Goal: Transaction & Acquisition: Purchase product/service

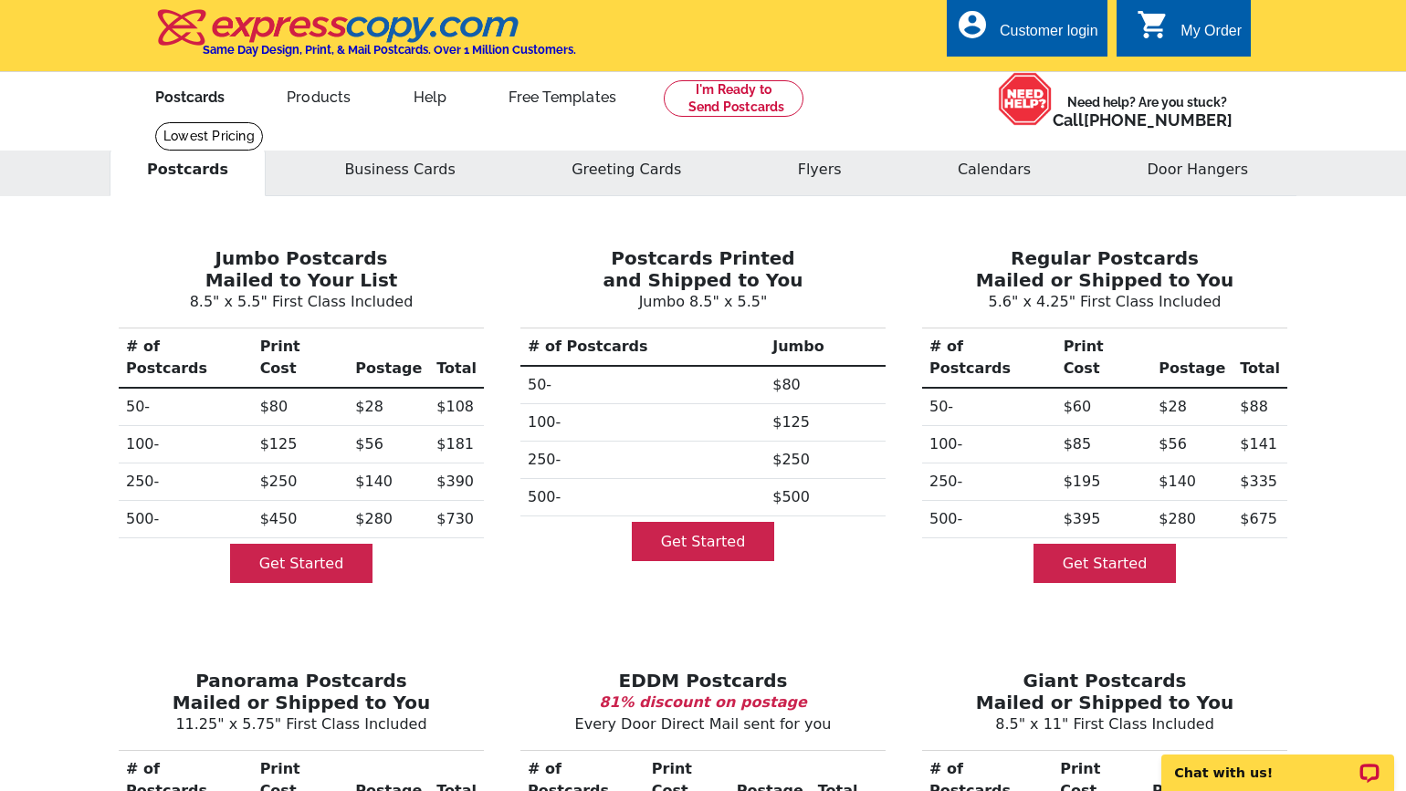
click at [193, 94] on link "Postcards" at bounding box center [190, 95] width 128 height 43
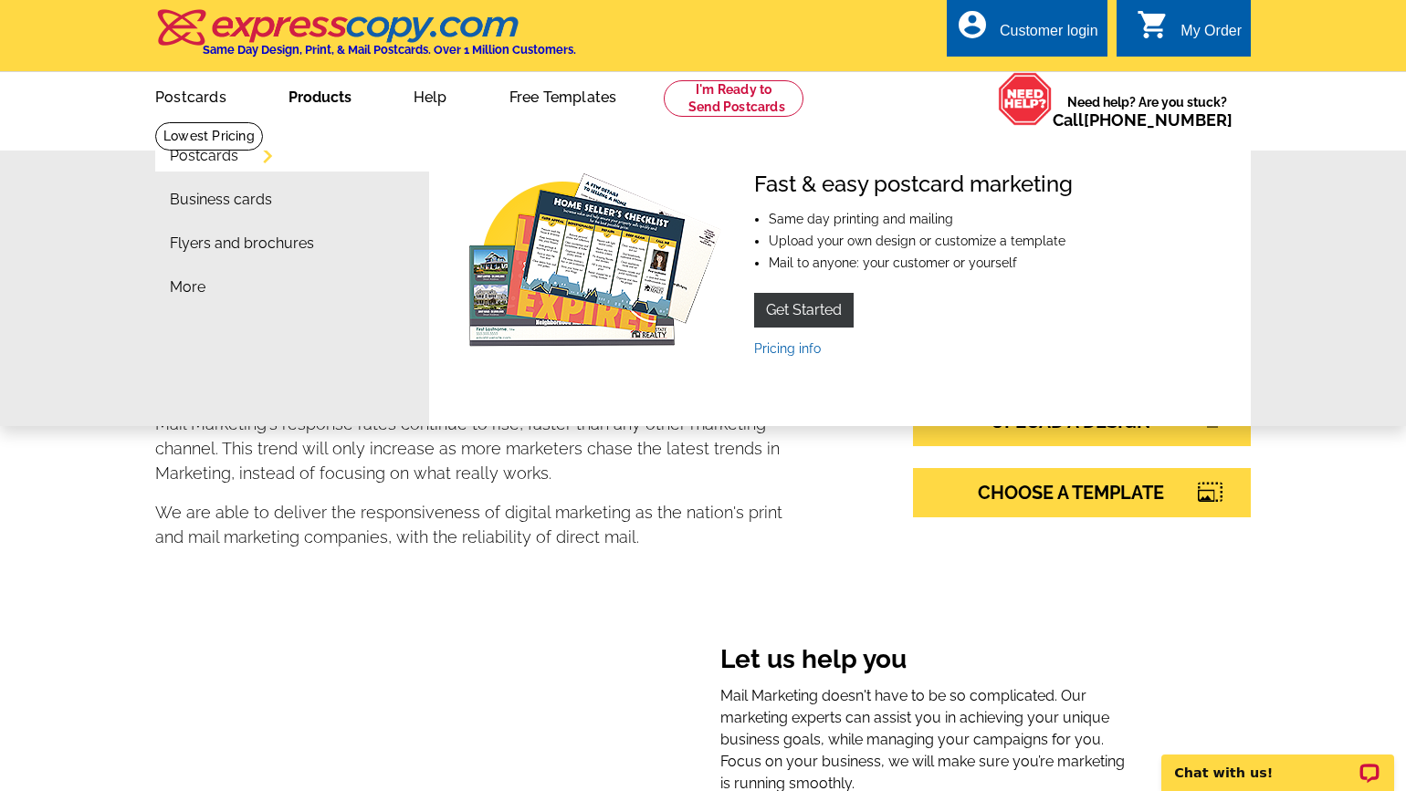
click at [326, 102] on link "Products" at bounding box center [319, 95] width 121 height 43
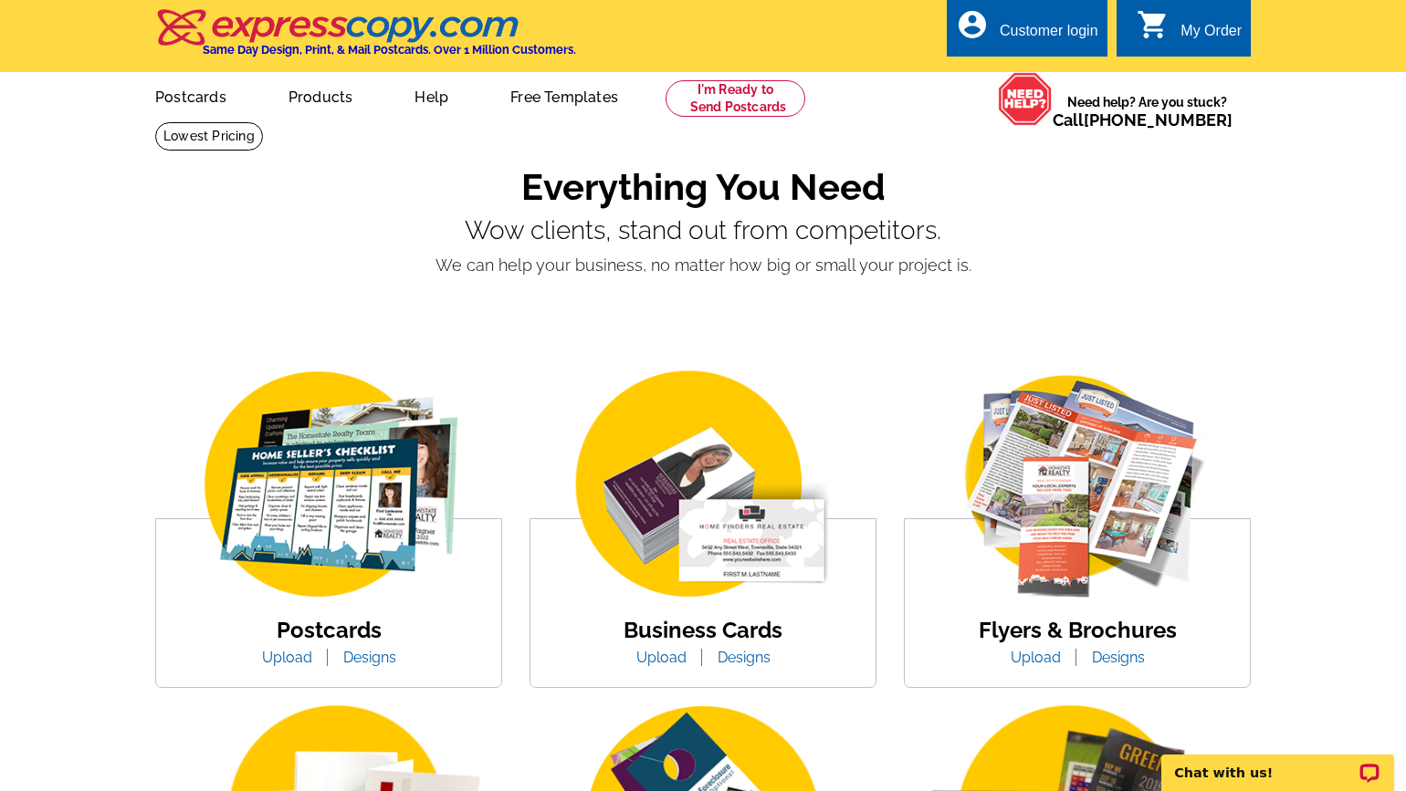
click at [309, 527] on img at bounding box center [328, 486] width 310 height 240
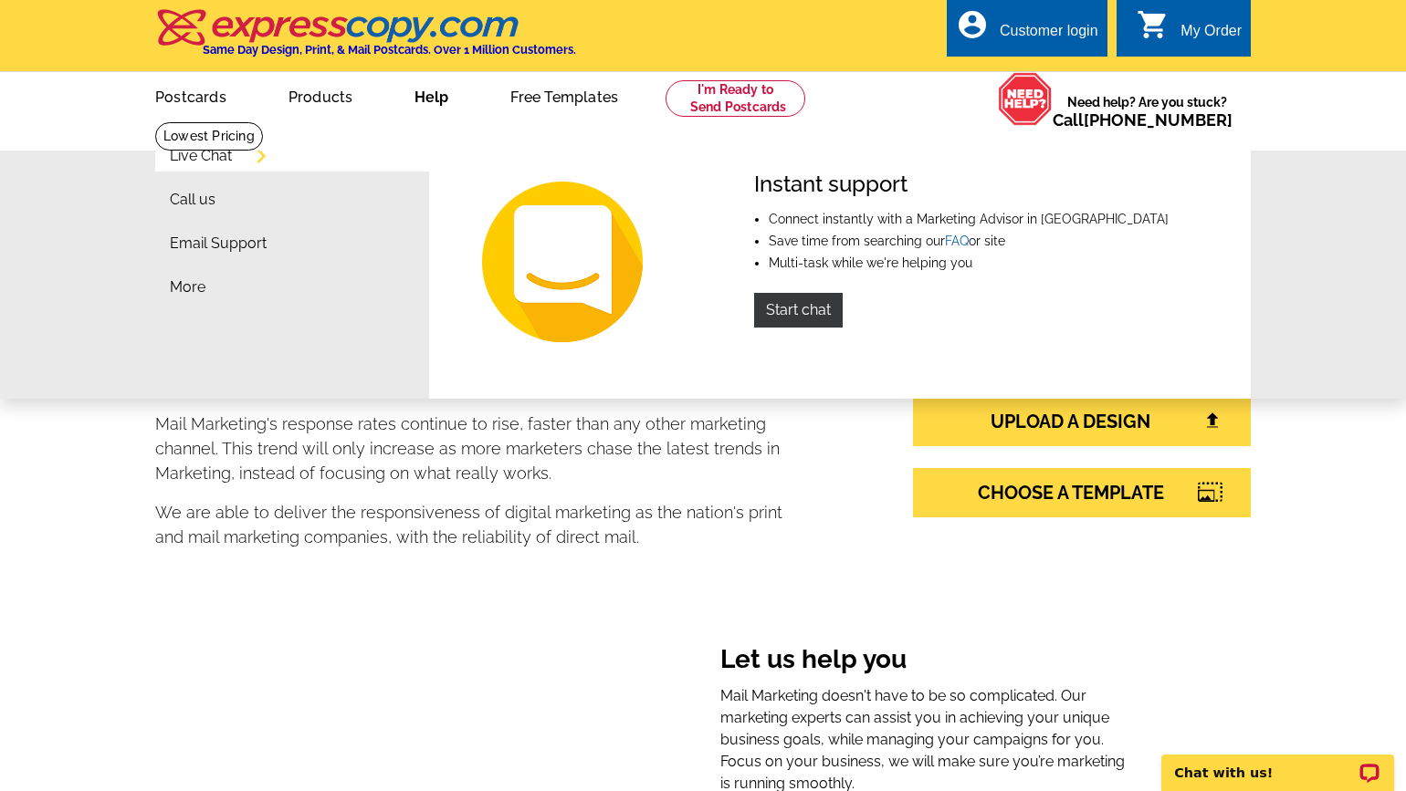
click at [222, 155] on link "Live Chat" at bounding box center [201, 156] width 62 height 15
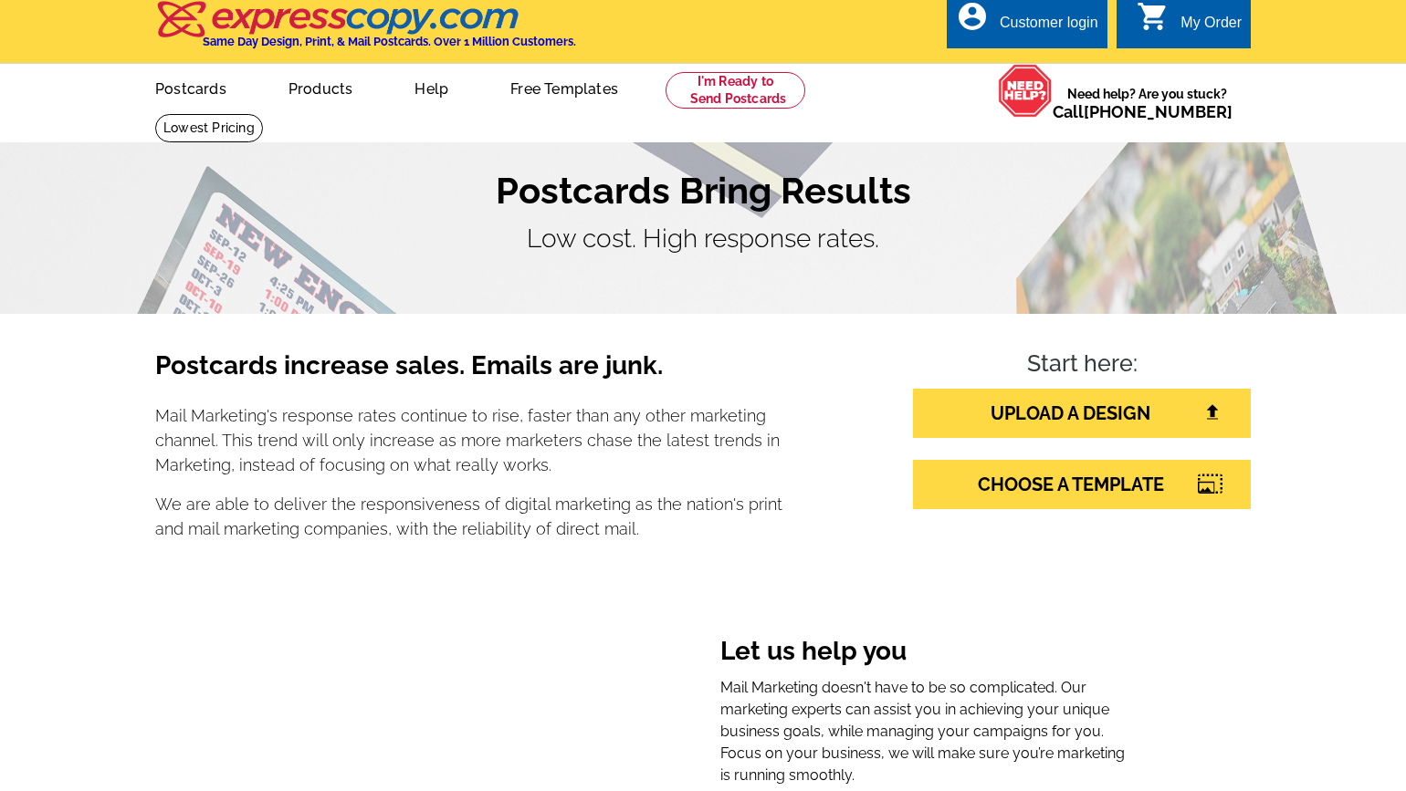
scroll to position [16, 0]
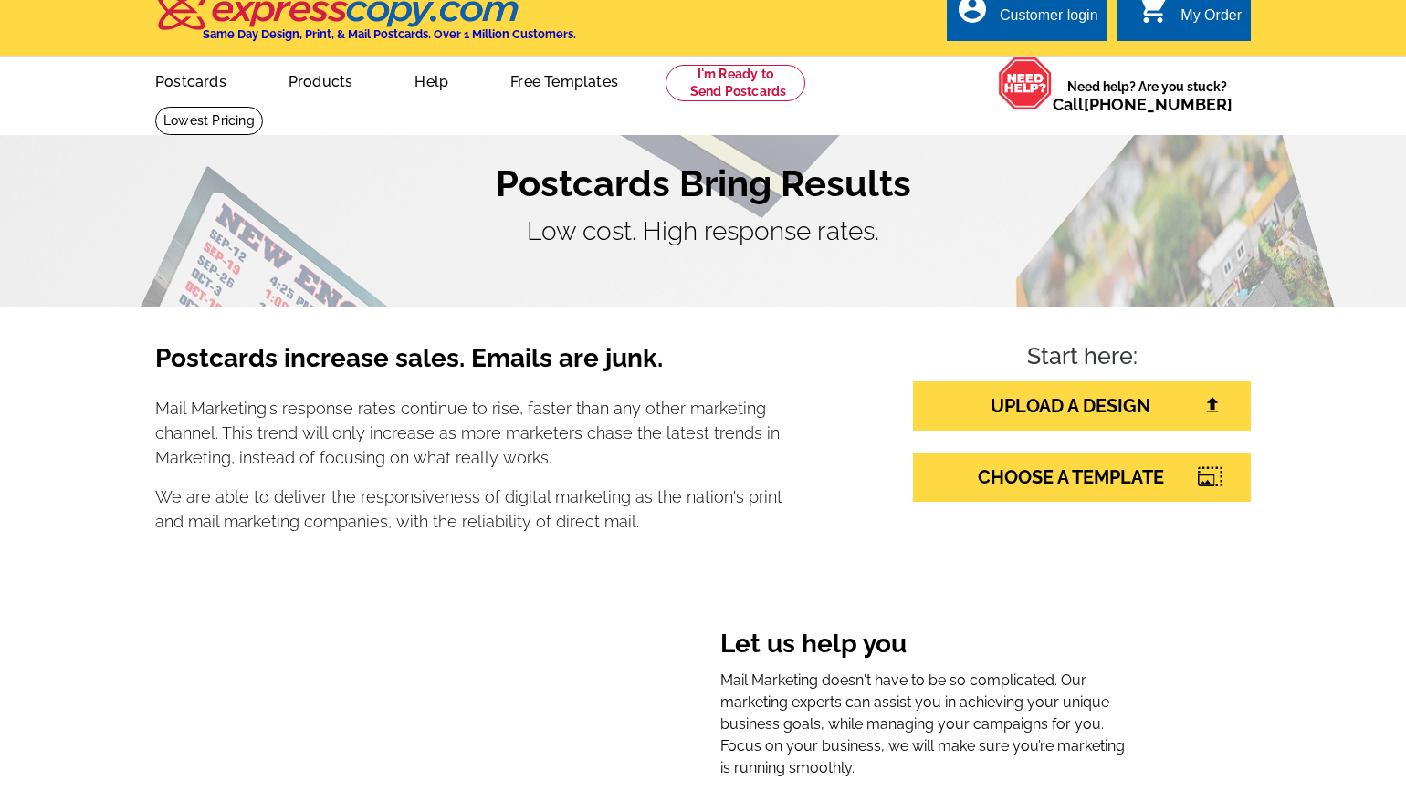
click at [1007, 211] on div "Postcards Bring Results Low cost. High response rates." at bounding box center [703, 206] width 1169 height 89
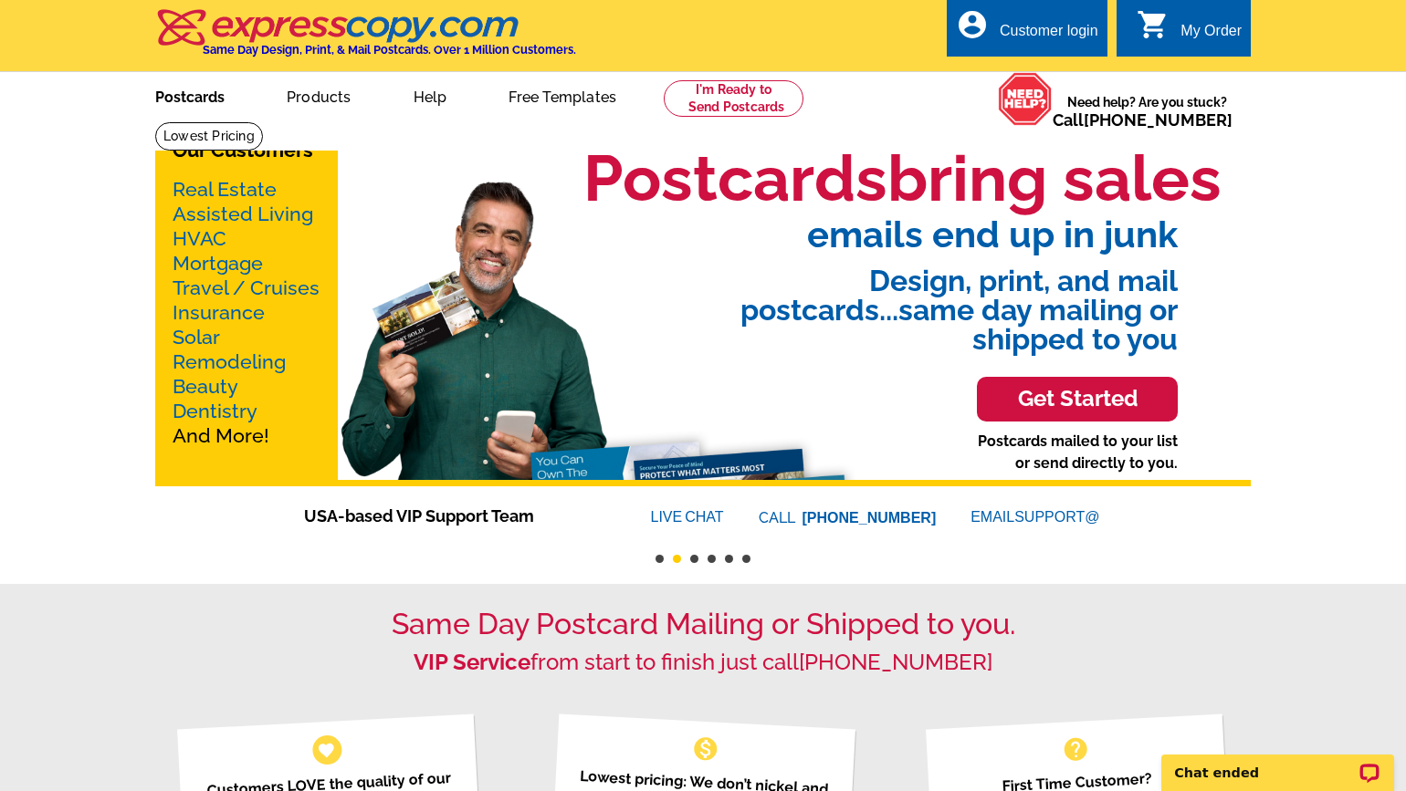
click at [192, 96] on link "Postcards" at bounding box center [190, 95] width 128 height 43
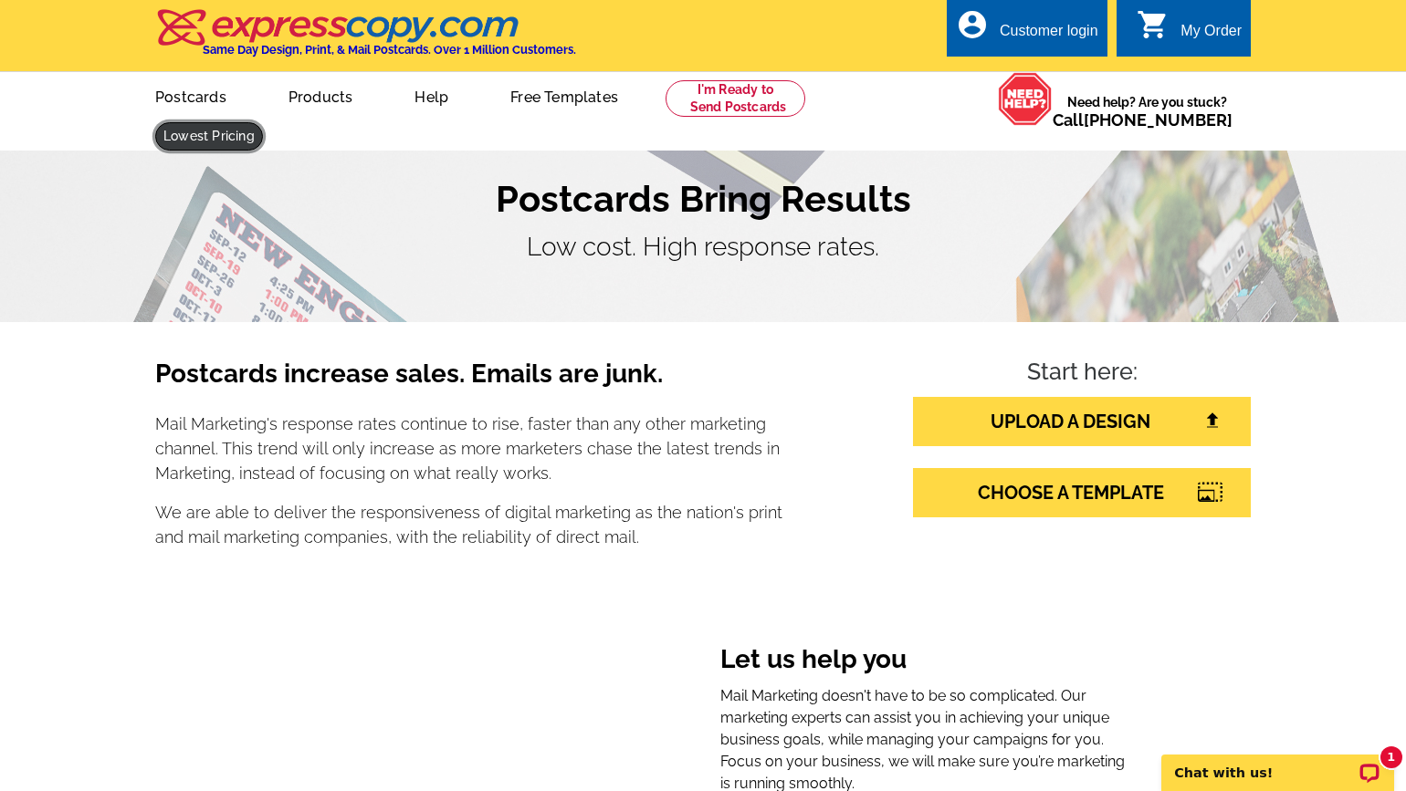
click at [263, 122] on link at bounding box center [209, 136] width 108 height 28
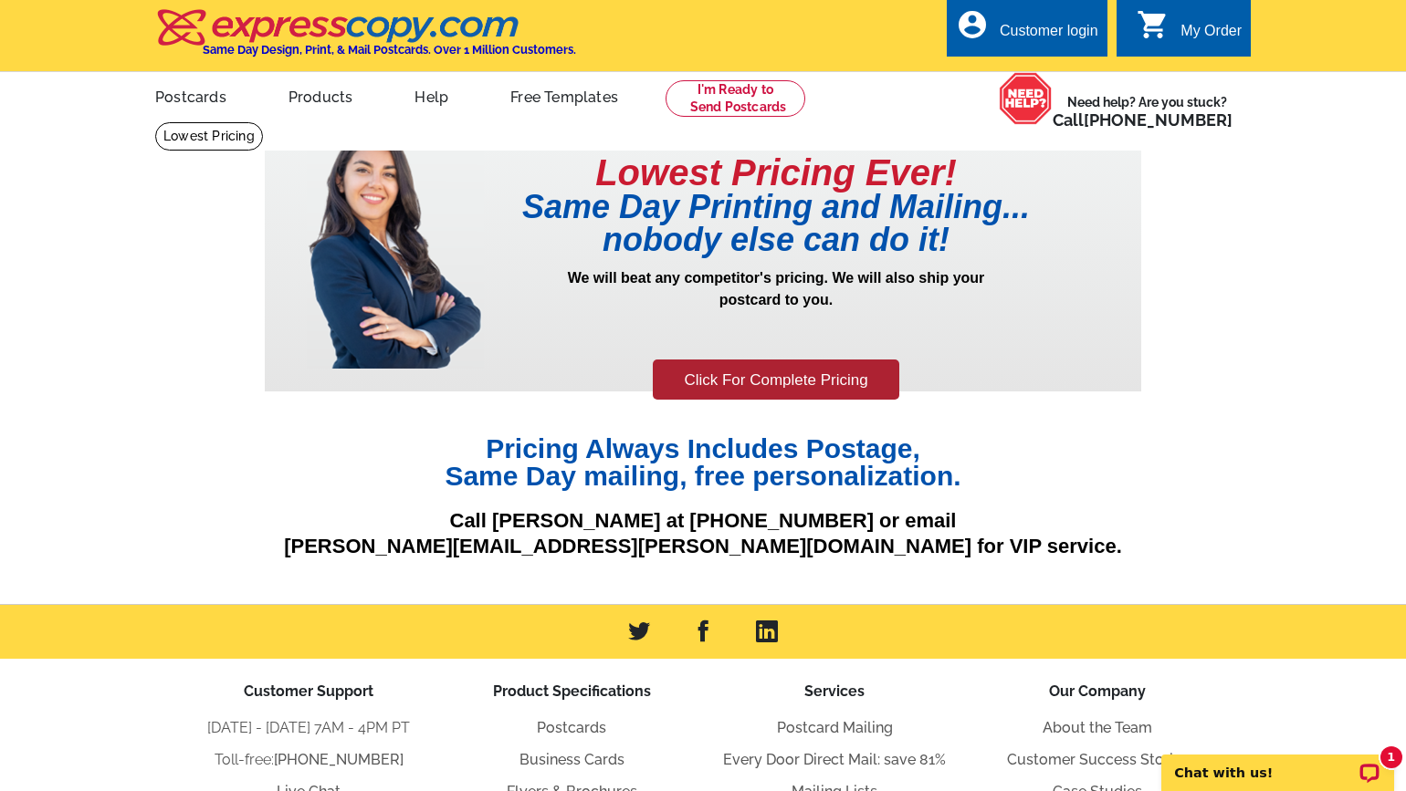
scroll to position [8, 0]
